Goal: Information Seeking & Learning: Learn about a topic

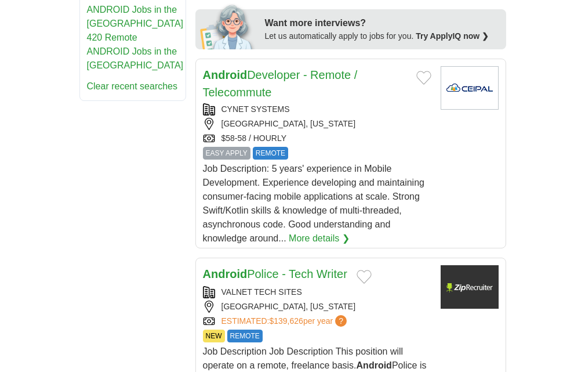
scroll to position [928, 0]
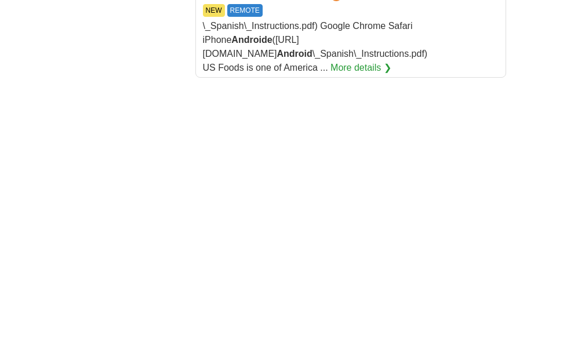
scroll to position [2379, 0]
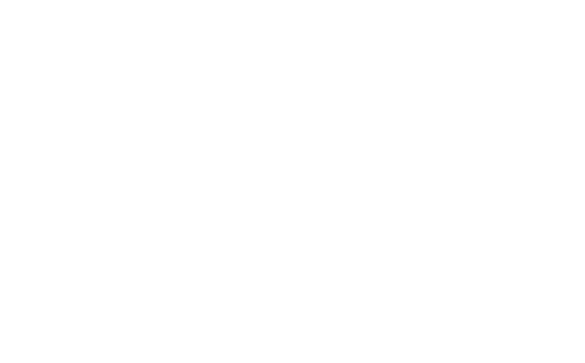
click at [0, 0] on link "3" at bounding box center [0, 0] width 0 height 0
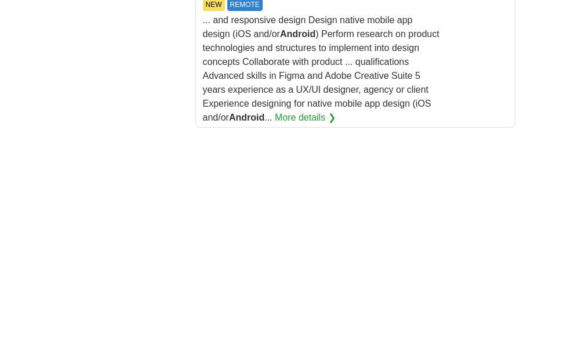
scroll to position [2089, 0]
click at [0, 0] on link "4" at bounding box center [0, 0] width 0 height 0
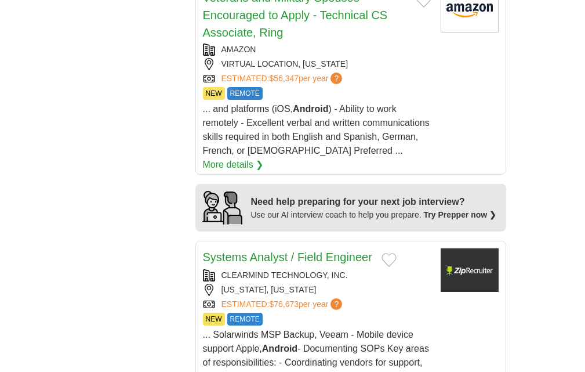
scroll to position [1451, 0]
